Goal: Go to known website

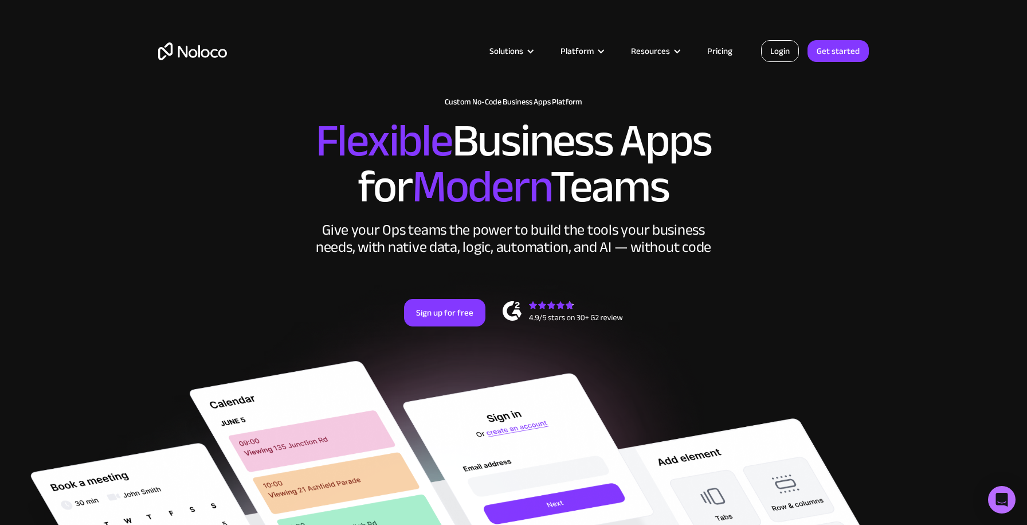
click at [783, 51] on link "Login" at bounding box center [780, 51] width 38 height 22
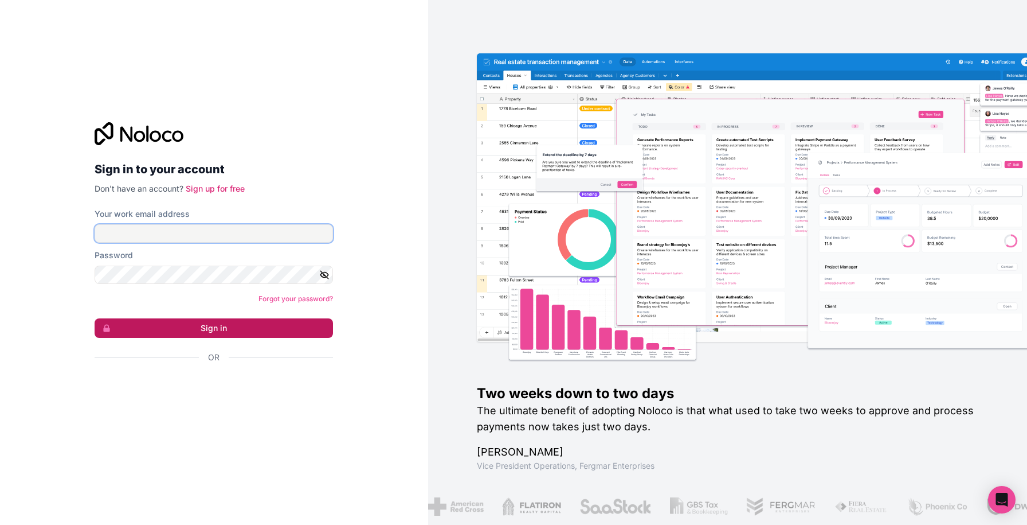
type input "[EMAIL_ADDRESS][DOMAIN_NAME]"
click at [175, 319] on button "Sign in" at bounding box center [214, 327] width 238 height 19
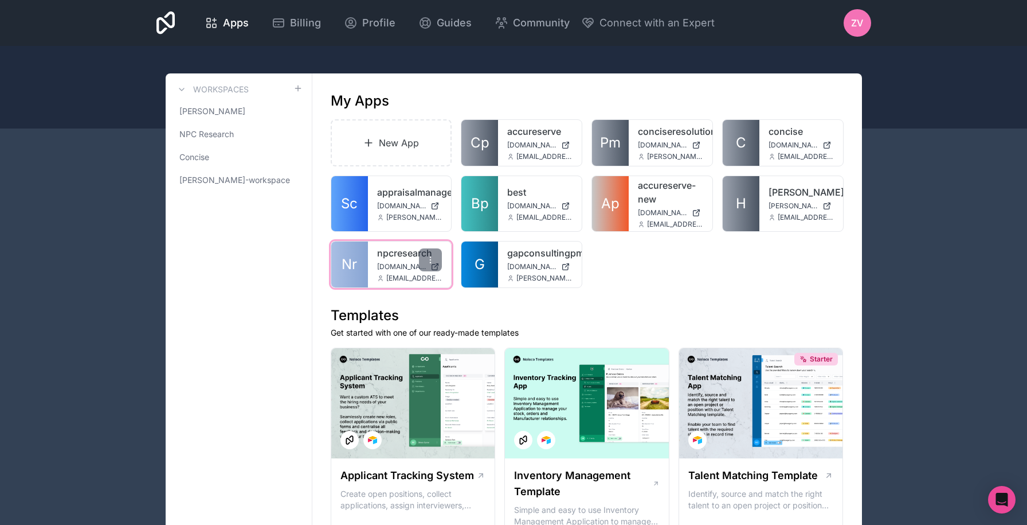
click at [364, 263] on link "Nr" at bounding box center [349, 264] width 37 height 46
